Goal: Navigation & Orientation: Find specific page/section

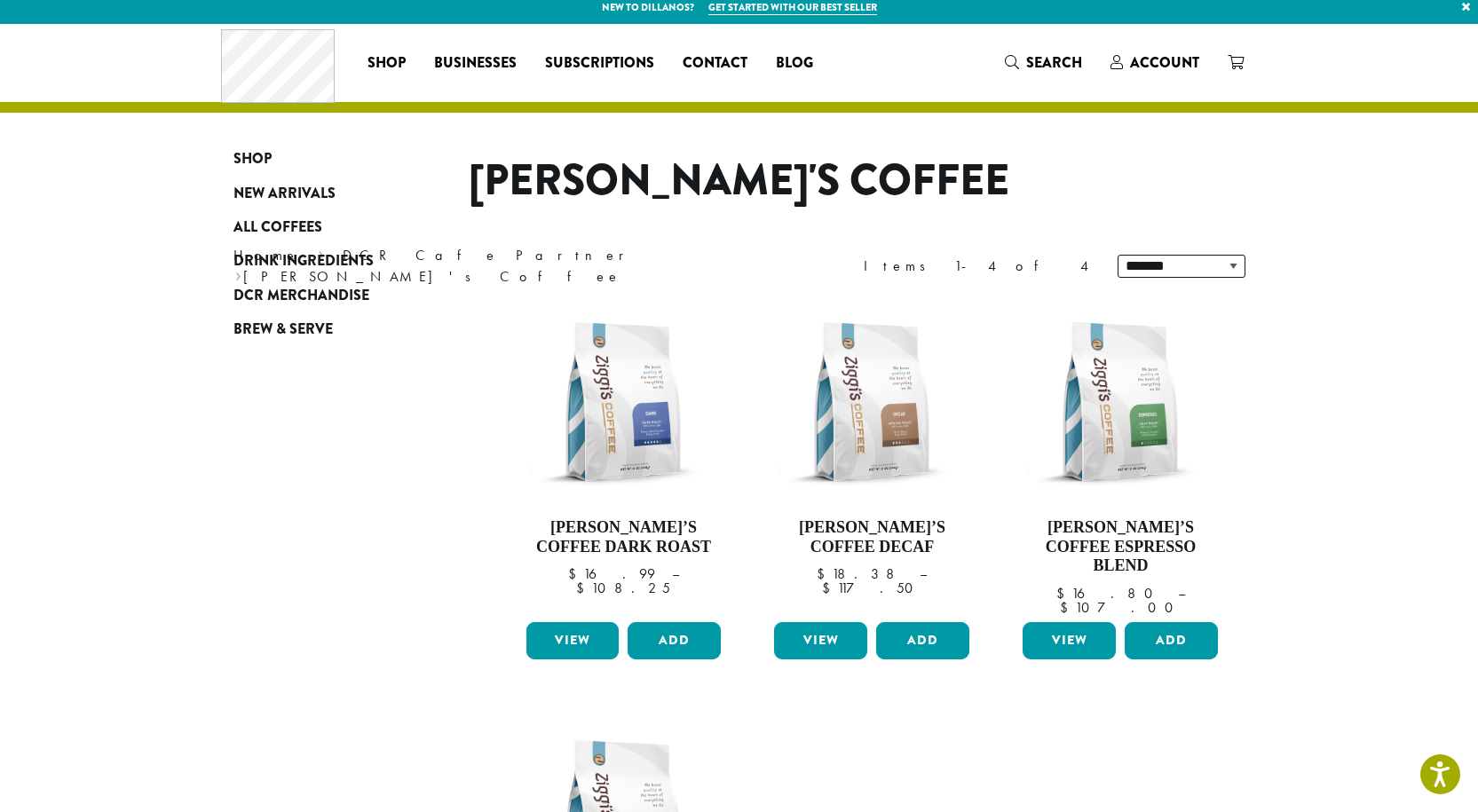
click at [1462, 13] on html "Press Alt+1 for screen-reader mode, Alt+0 to cancel Accessibility Screen-Reader…" at bounding box center [739, 720] width 1478 height 1457
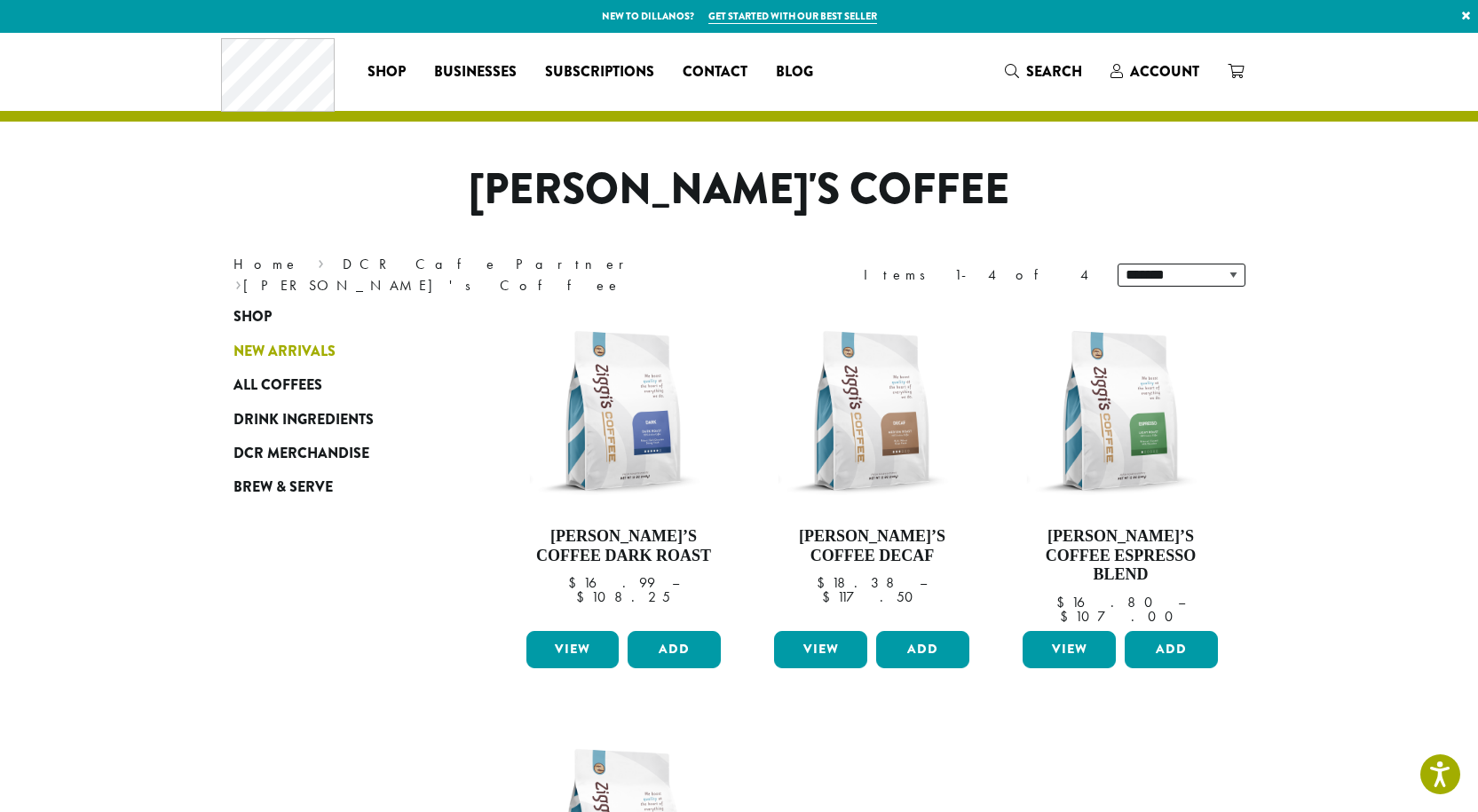
click at [273, 355] on span "New Arrivals" at bounding box center [284, 352] width 102 height 22
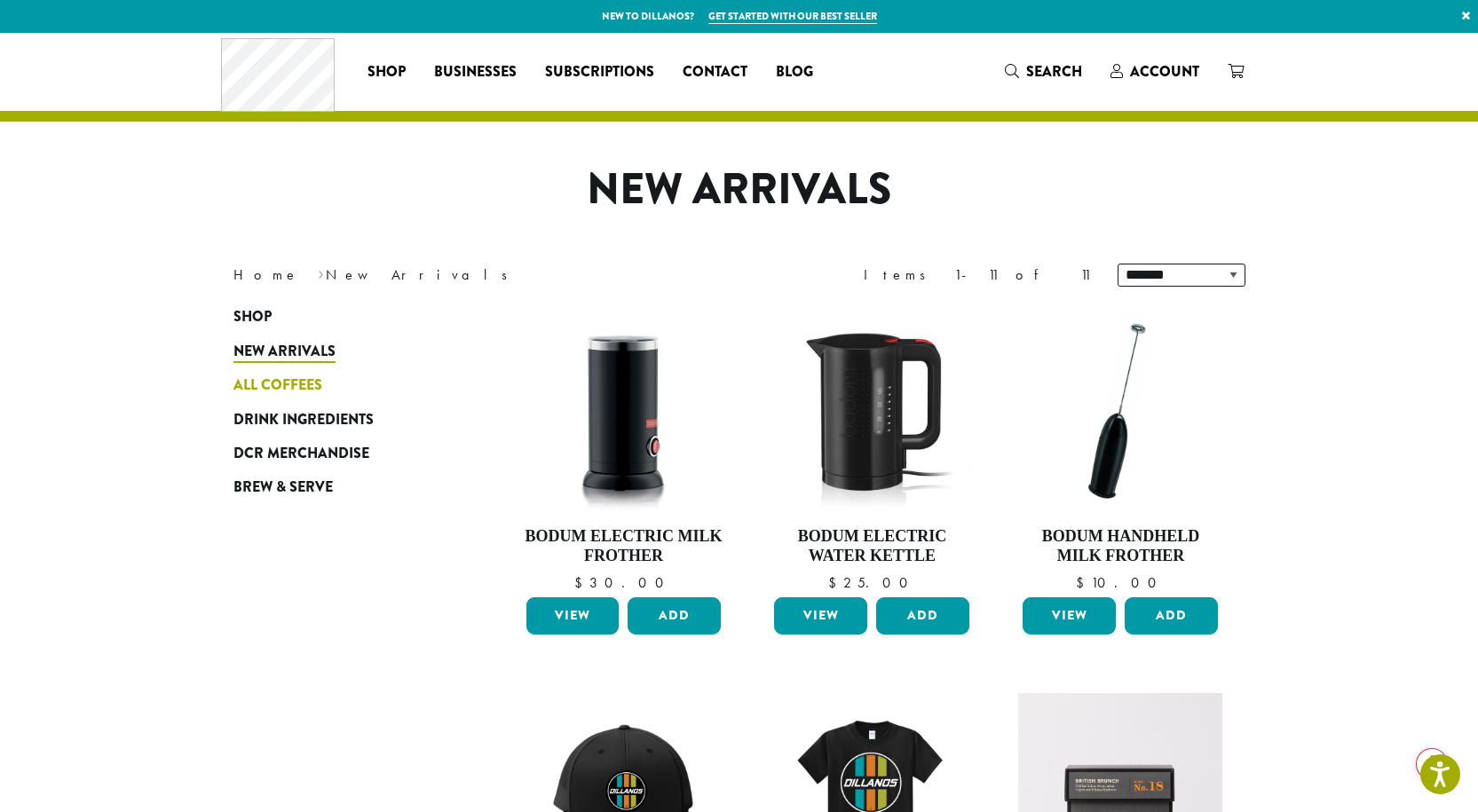
click at [280, 384] on span "All Coffees" at bounding box center [278, 385] width 89 height 22
